Goal: Information Seeking & Learning: Learn about a topic

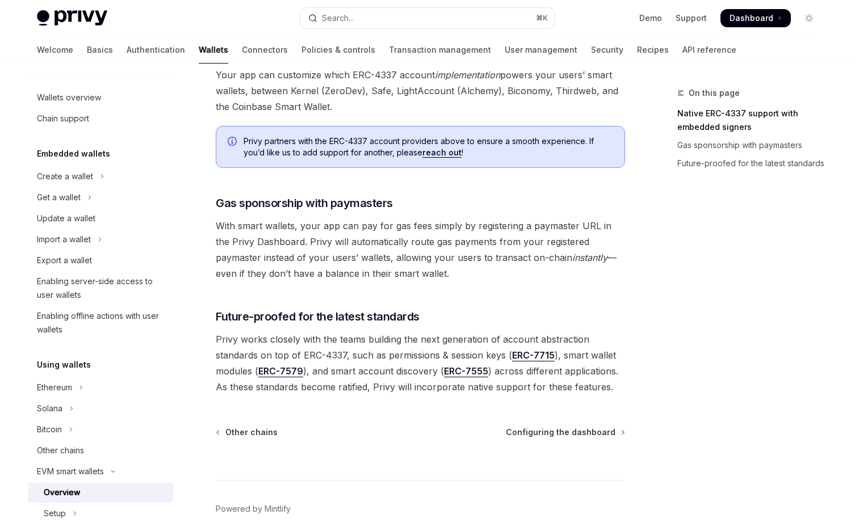
click at [790, 18] on span at bounding box center [755, 18] width 70 height 18
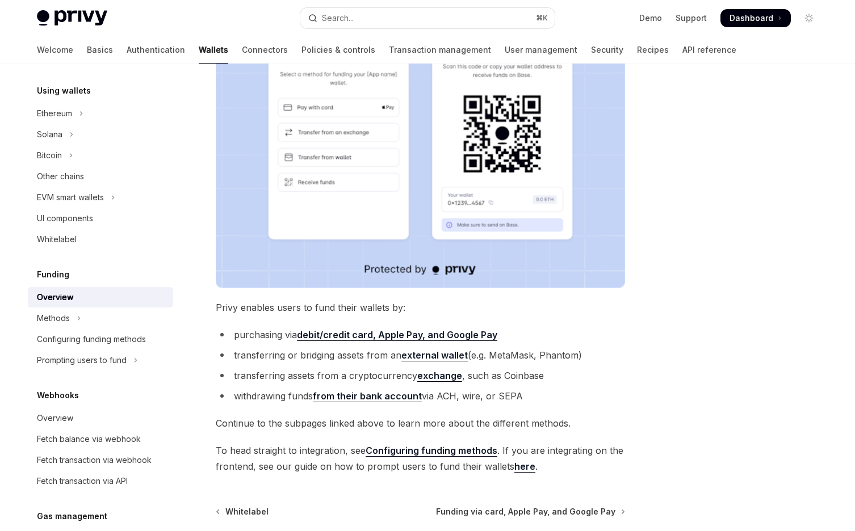
scroll to position [306, 0]
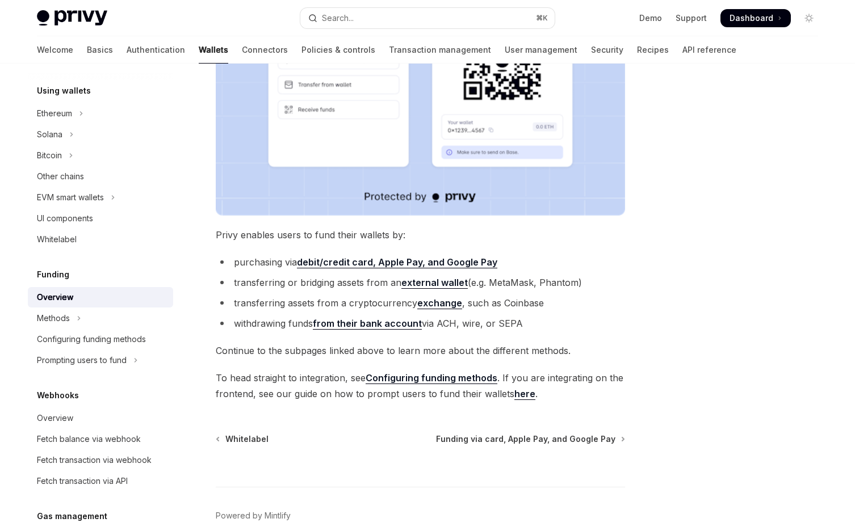
click at [374, 265] on strong "debit/credit card, Apple Pay, and Google Pay" at bounding box center [397, 262] width 200 height 11
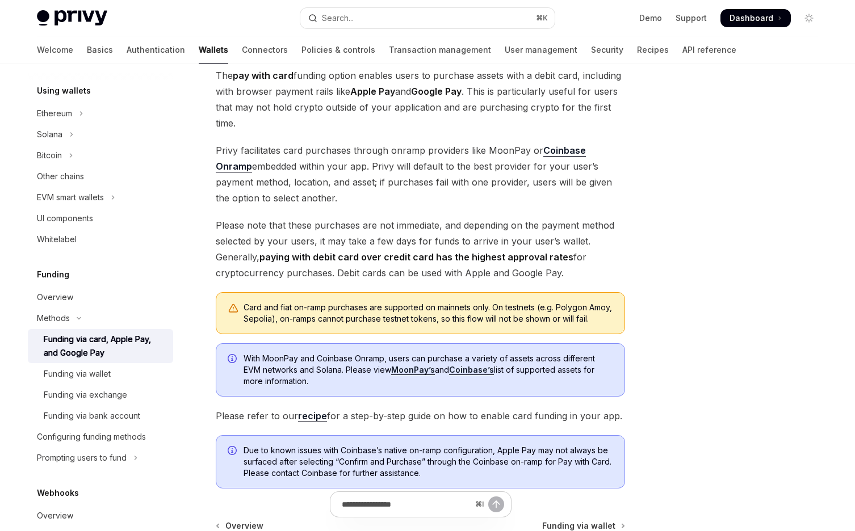
scroll to position [200, 0]
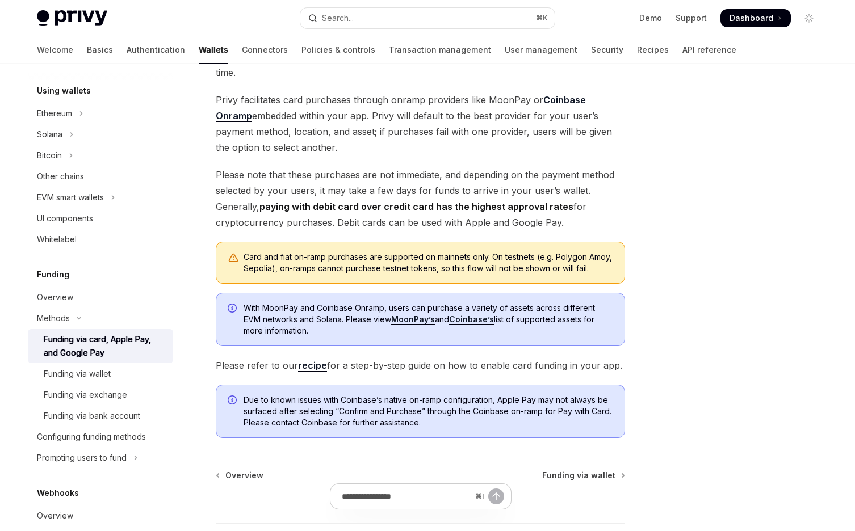
click at [416, 325] on link "MoonPay’s" at bounding box center [413, 319] width 44 height 10
click at [469, 325] on link "Coinbase’s" at bounding box center [471, 319] width 45 height 10
click at [505, 52] on link "User management" at bounding box center [541, 49] width 73 height 27
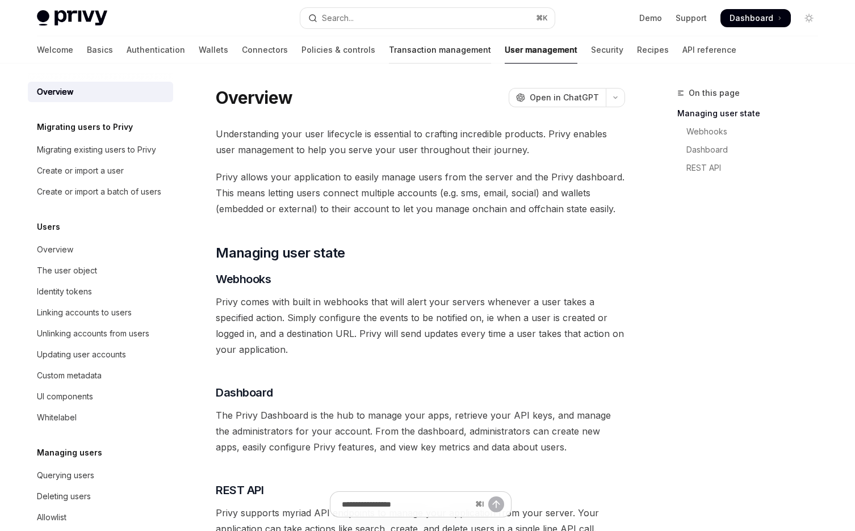
click at [389, 47] on link "Transaction management" at bounding box center [440, 49] width 102 height 27
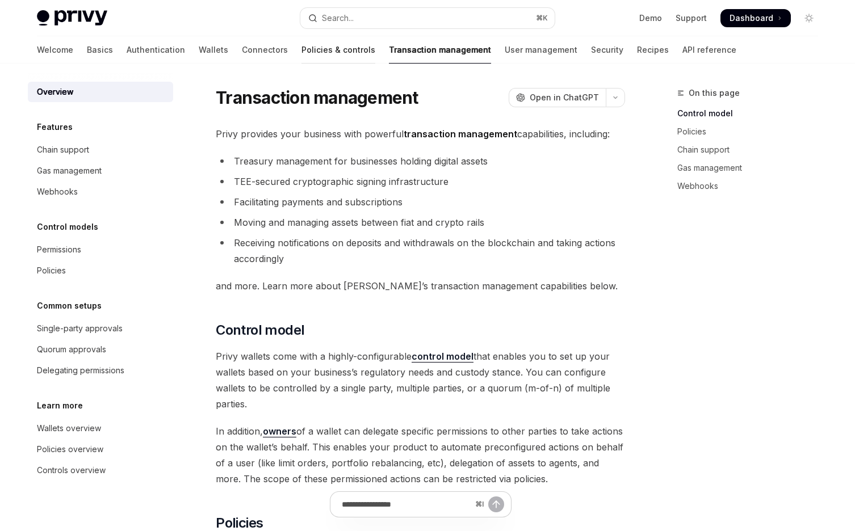
click at [301, 51] on link "Policies & controls" at bounding box center [338, 49] width 74 height 27
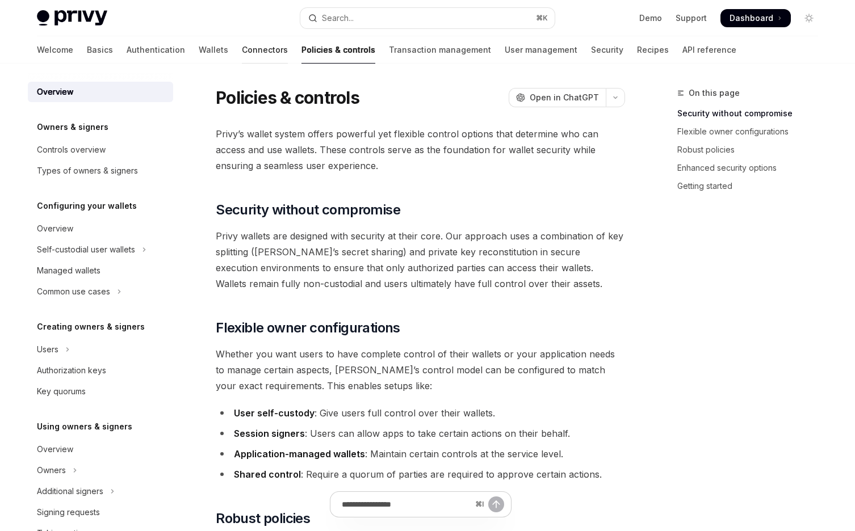
click at [242, 54] on link "Connectors" at bounding box center [265, 49] width 46 height 27
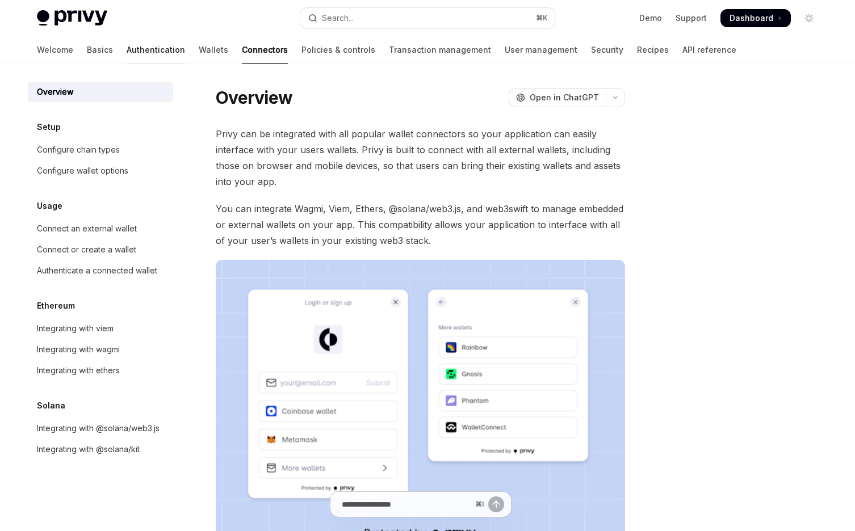
click at [127, 51] on link "Authentication" at bounding box center [156, 49] width 58 height 27
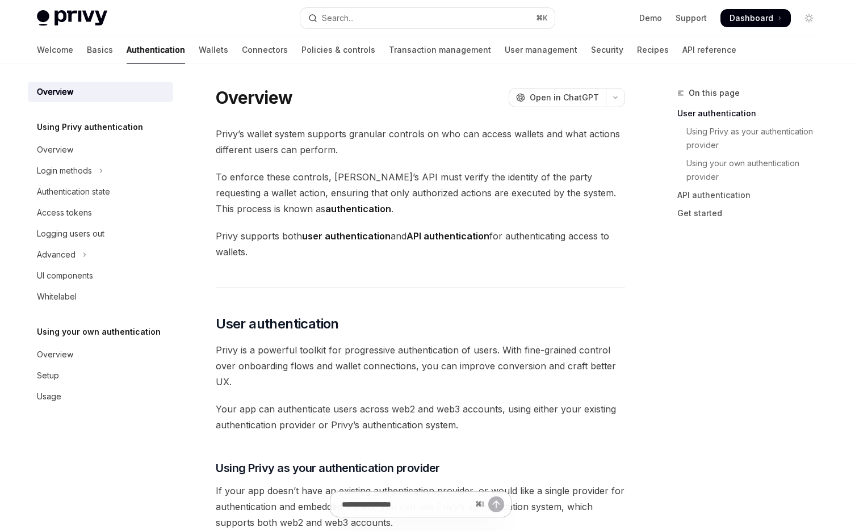
click at [79, 15] on img at bounding box center [72, 18] width 70 height 16
type textarea "*"
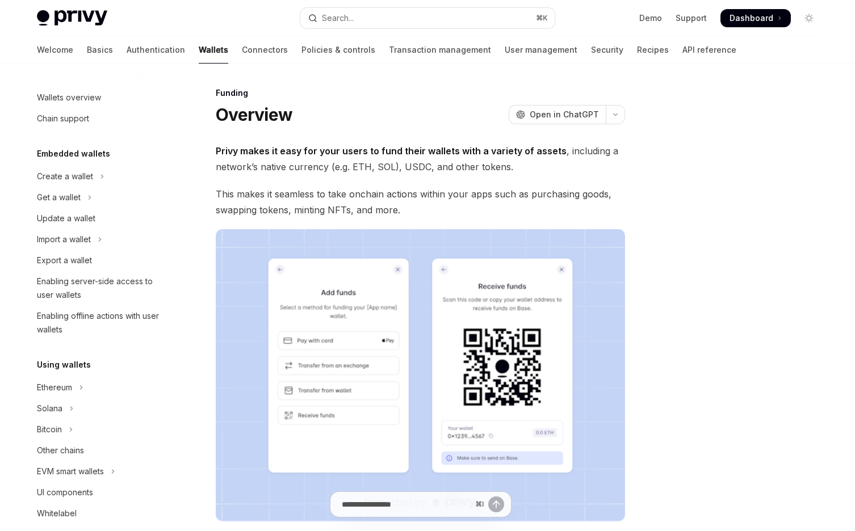
scroll to position [274, 0]
